Goal: Task Accomplishment & Management: Complete application form

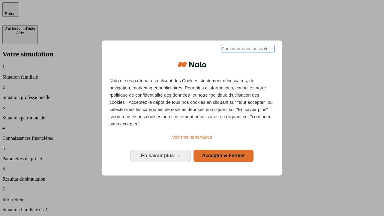
click at [247, 49] on span "Continuer sans accepter →" at bounding box center [247, 48] width 53 height 7
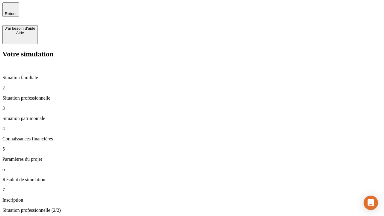
type input "30 000"
type input "40 000"
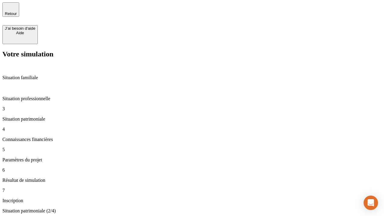
type input "1 100"
type input "20"
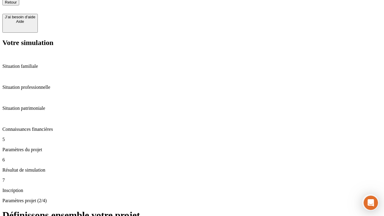
type input "40"
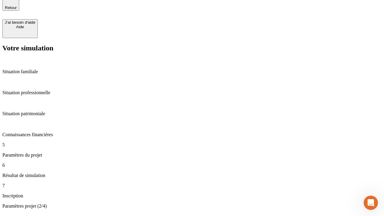
type input "62"
type input "50 000"
type input "640"
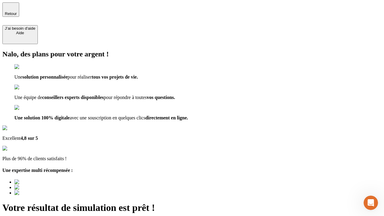
type input "[EMAIL_ADDRESS][DOMAIN_NAME]"
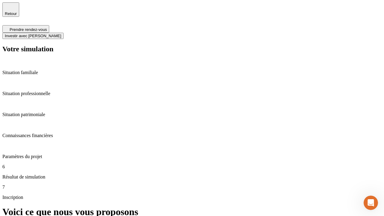
click at [61, 34] on span "Investir avec [PERSON_NAME]" at bounding box center [33, 36] width 56 height 4
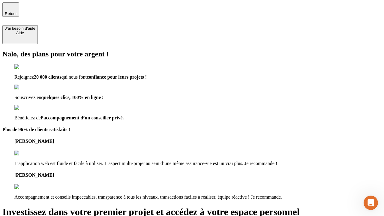
type input "[PERSON_NAME][EMAIL_ADDRESS][DOMAIN_NAME]"
